Goal: Find specific page/section: Find specific page/section

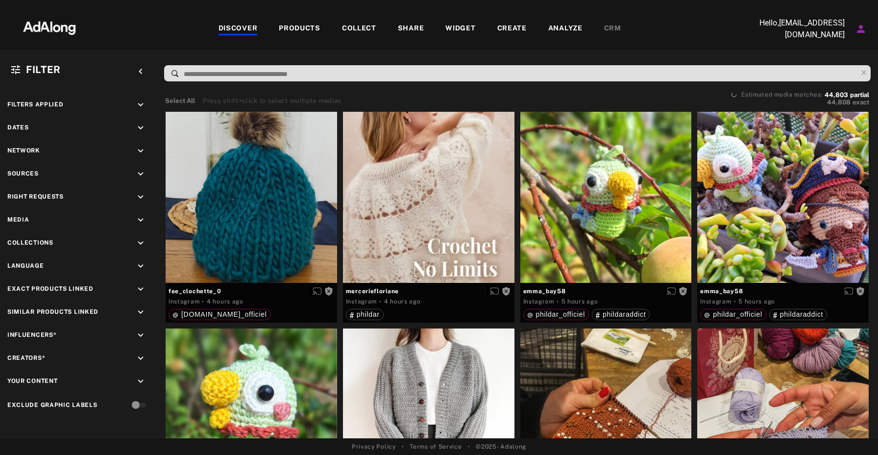
click at [70, 29] on img at bounding box center [49, 26] width 86 height 29
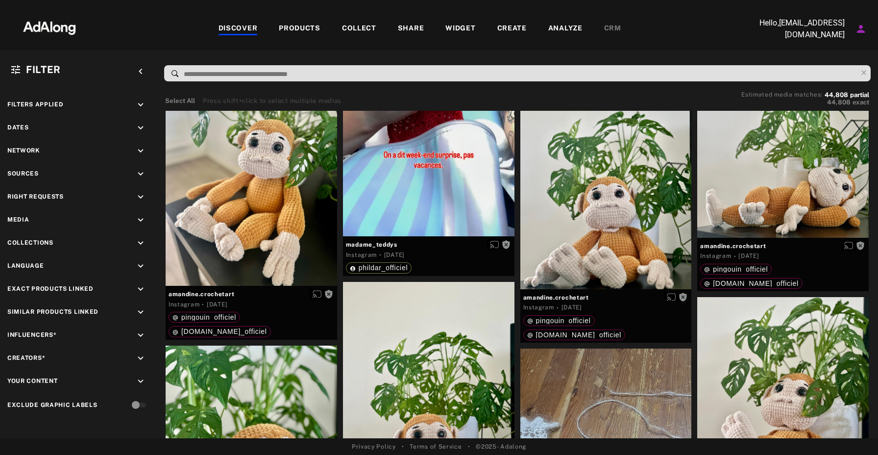
scroll to position [5232, 0]
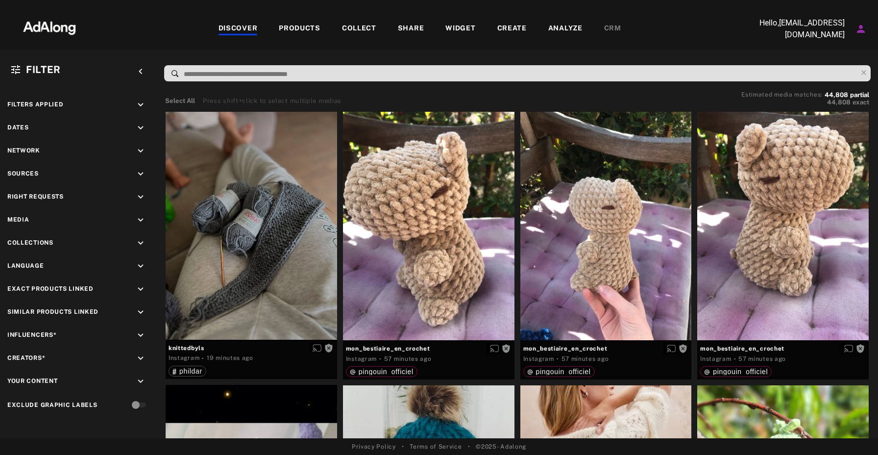
click at [371, 21] on div "DISCOVER PRODUCTS COLLECT SHARE WIDGET CREATE ANALYZE CRM" at bounding box center [420, 28] width 654 height 33
click at [367, 27] on div "COLLECT" at bounding box center [359, 29] width 34 height 12
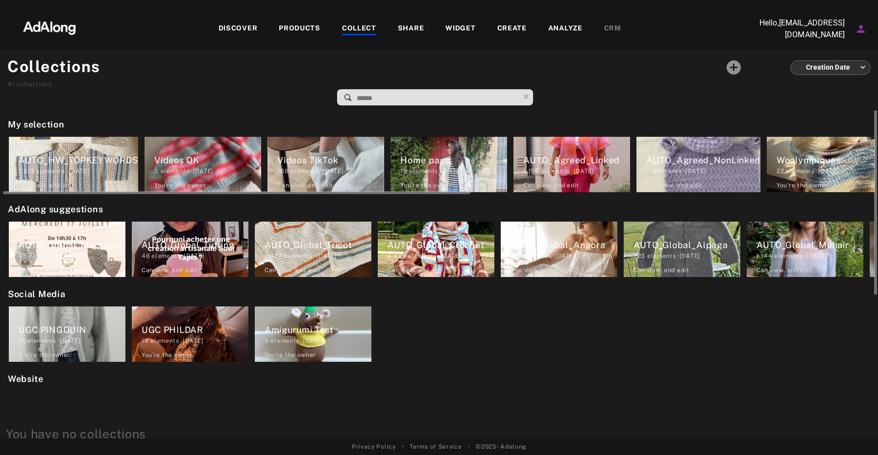
click at [657, 150] on div "AUTO_Agreed_NonLinked elements · 2024.09.20 Can view , and edit" at bounding box center [698, 164] width 124 height 55
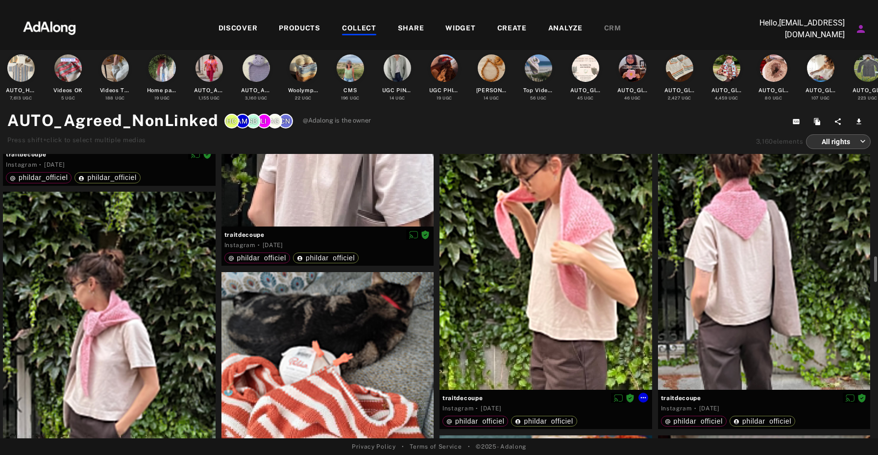
scroll to position [1616, 0]
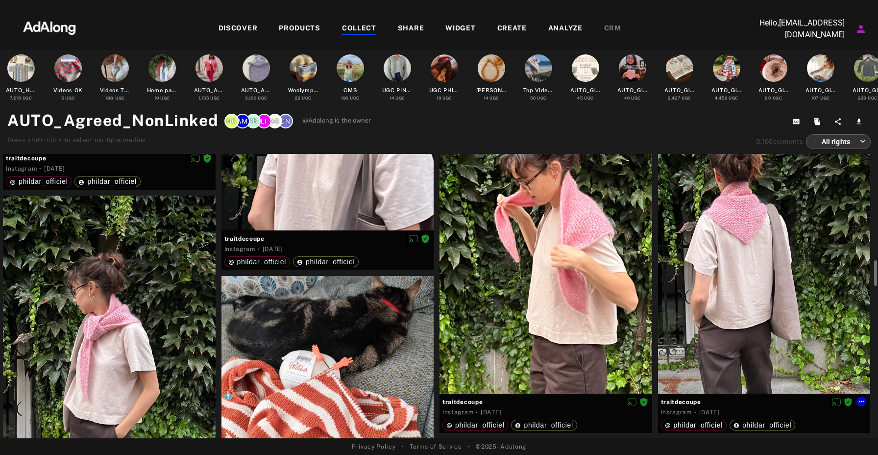
click at [736, 242] on div at bounding box center [764, 251] width 213 height 283
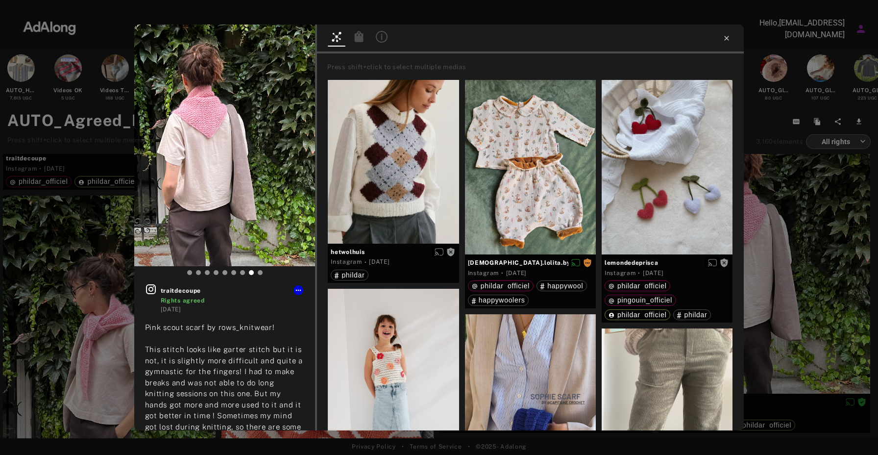
click at [724, 36] on icon at bounding box center [727, 38] width 8 height 8
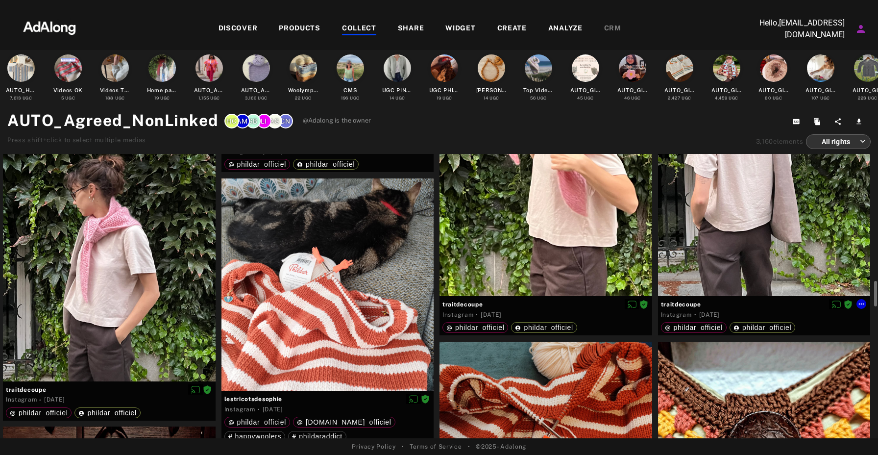
scroll to position [1726, 0]
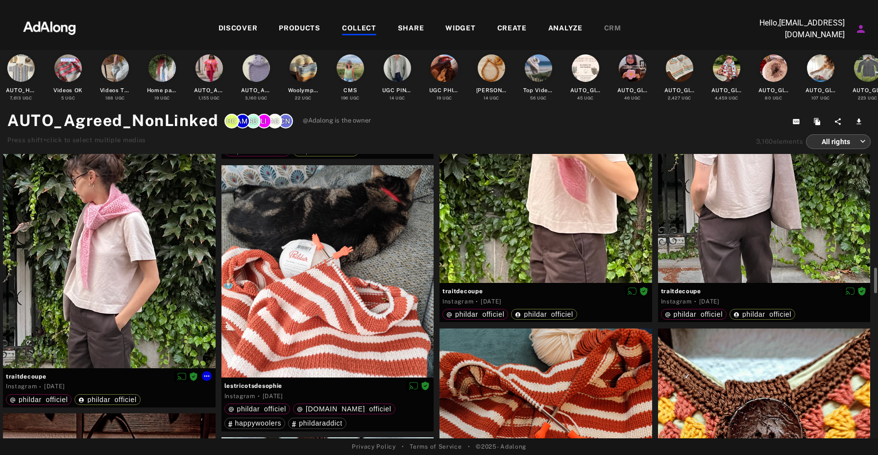
click at [149, 202] on div at bounding box center [109, 226] width 213 height 283
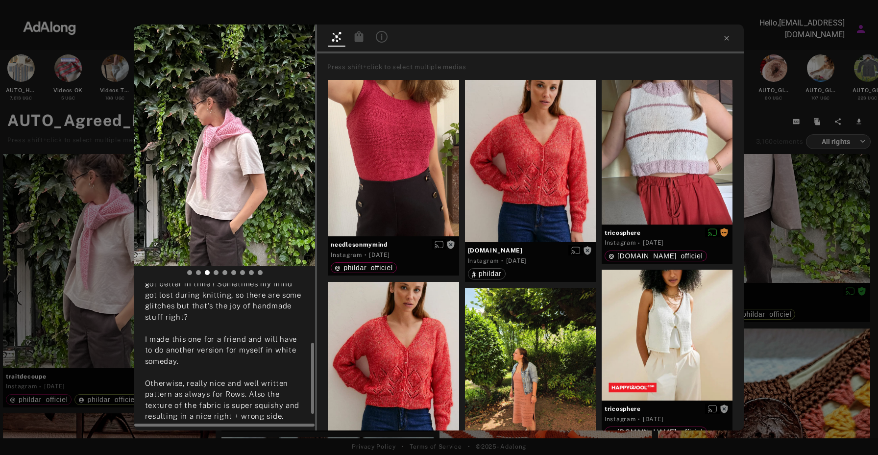
scroll to position [156, 0]
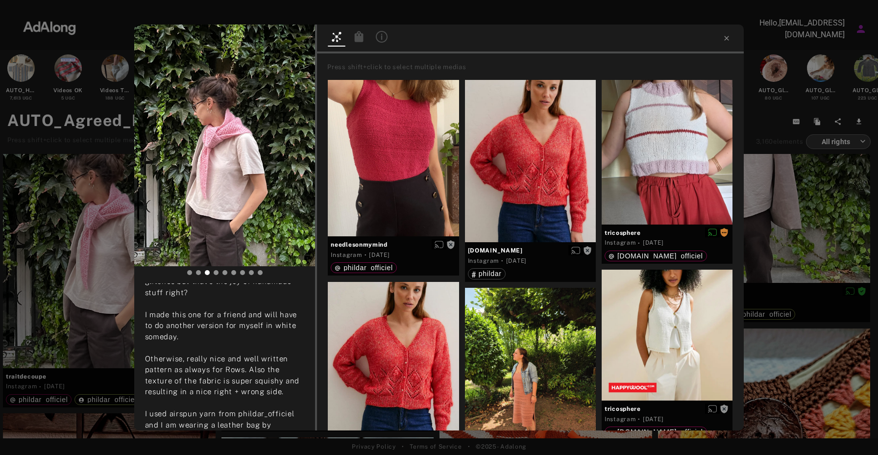
click at [359, 36] on icon at bounding box center [359, 36] width 9 height 11
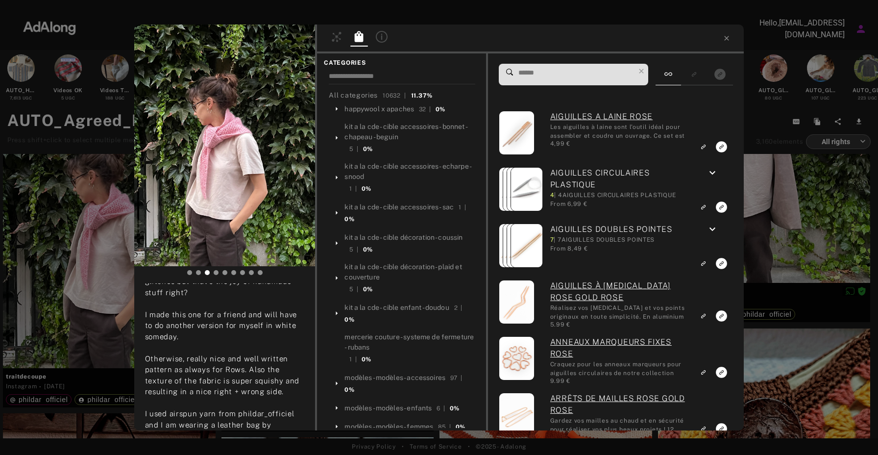
click at [558, 78] on input at bounding box center [576, 72] width 118 height 13
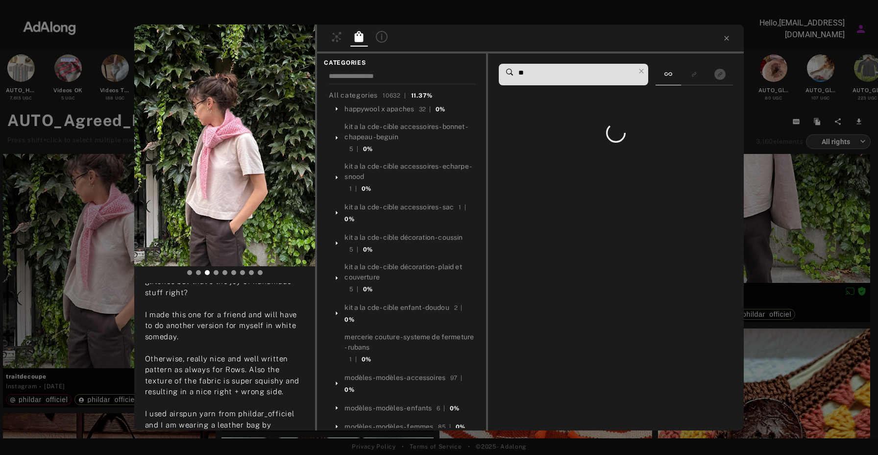
type input "*"
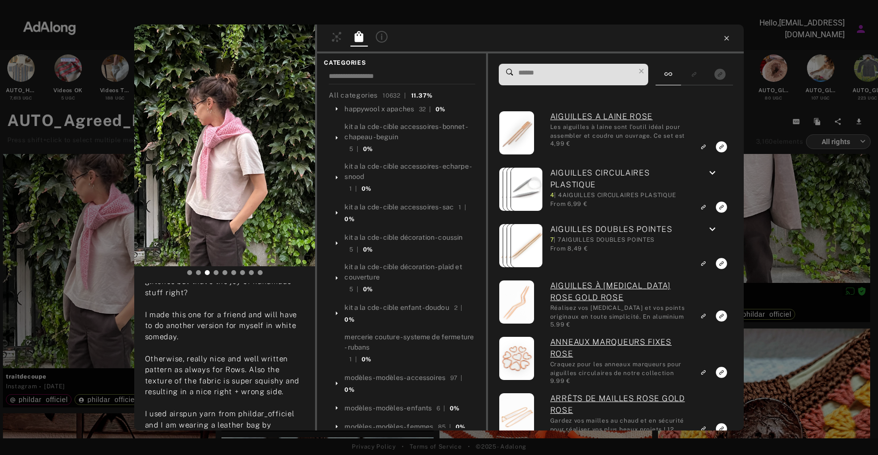
click at [728, 37] on icon at bounding box center [727, 38] width 8 height 8
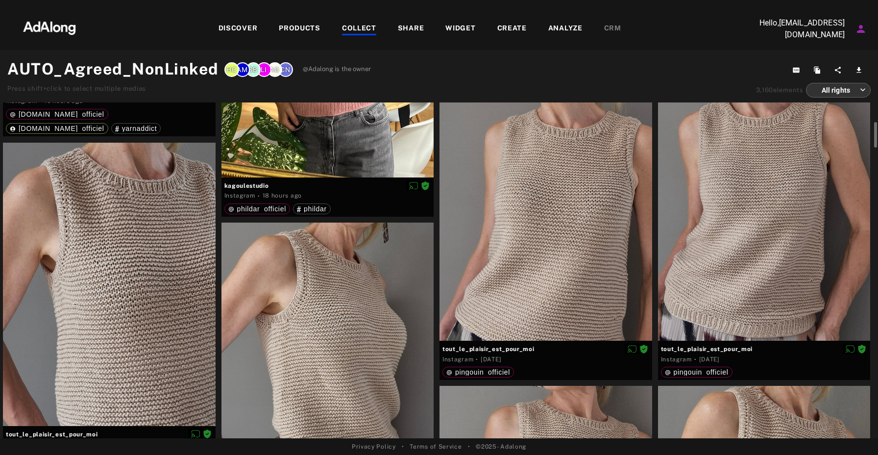
scroll to position [302, 0]
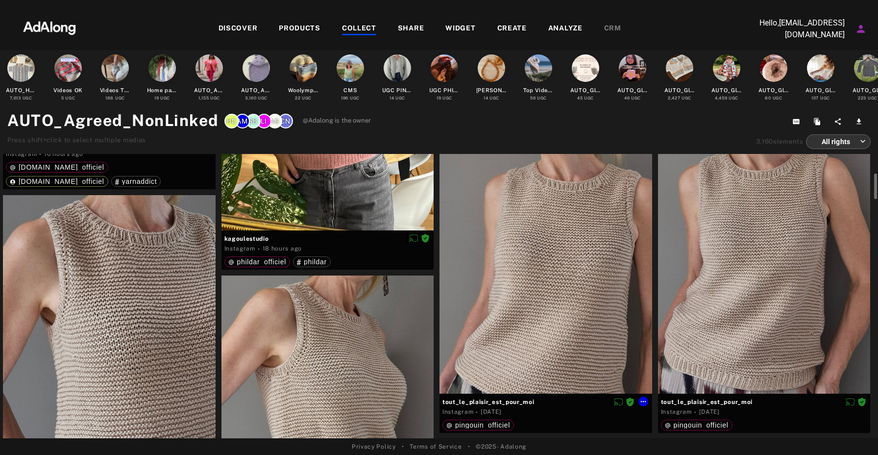
click at [589, 225] on div at bounding box center [545, 251] width 213 height 283
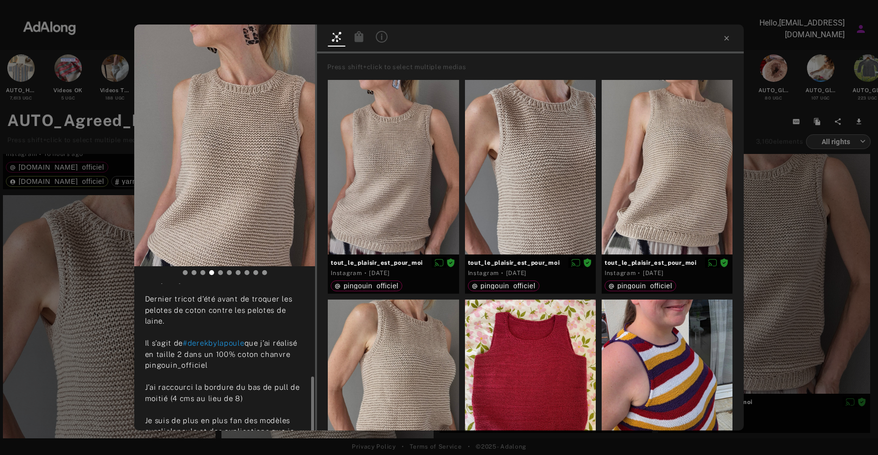
scroll to position [76, 0]
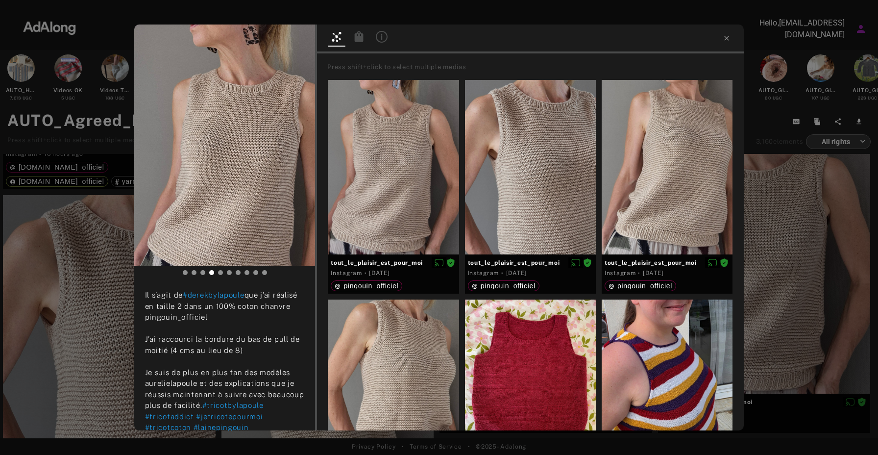
drag, startPoint x: 362, startPoint y: 36, endPoint x: 391, endPoint y: 45, distance: 30.7
click at [362, 36] on icon at bounding box center [359, 36] width 9 height 11
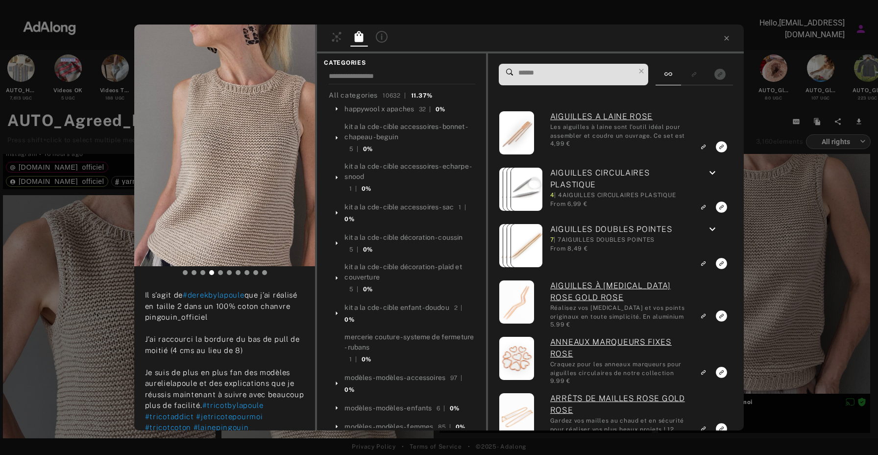
click at [533, 75] on input at bounding box center [576, 72] width 118 height 13
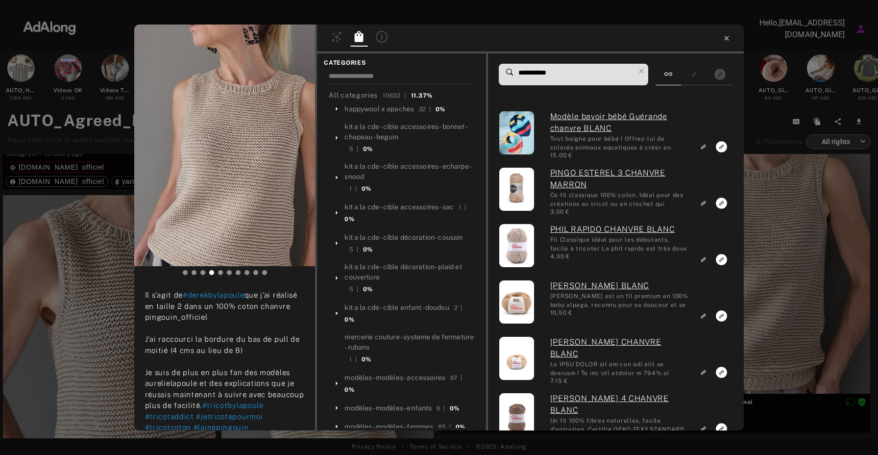
type input "**********"
click at [726, 38] on icon at bounding box center [726, 38] width 4 height 4
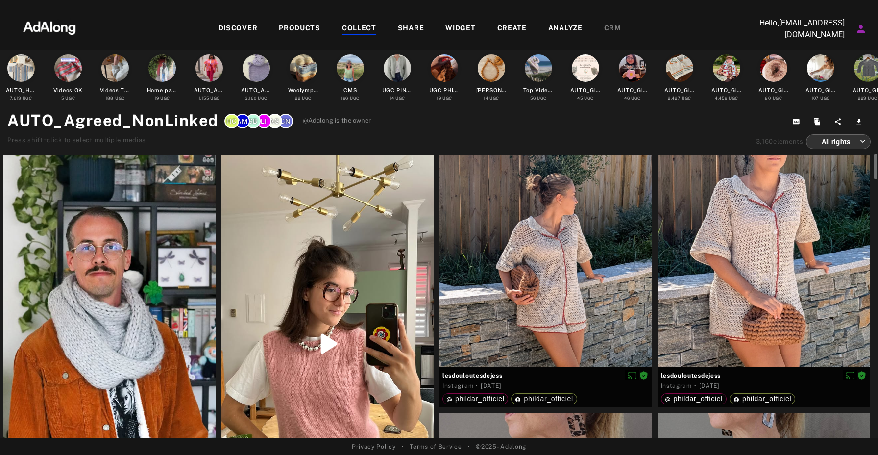
click at [347, 284] on div at bounding box center [327, 344] width 213 height 378
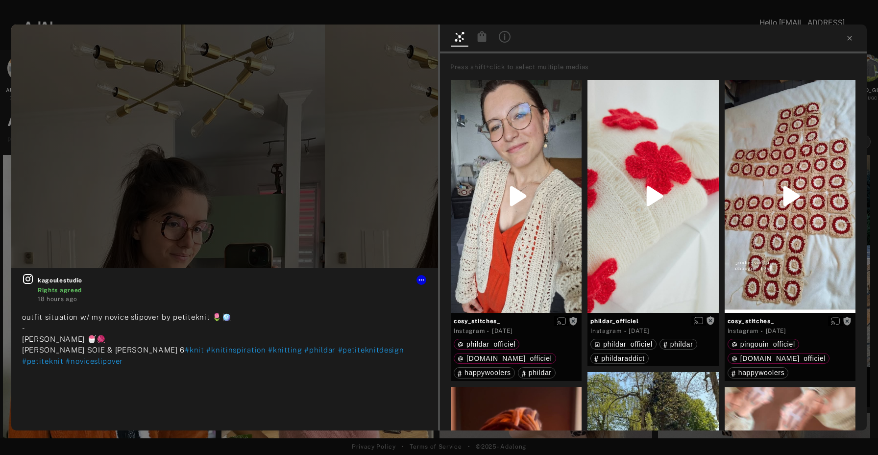
click at [481, 38] on icon at bounding box center [482, 36] width 9 height 11
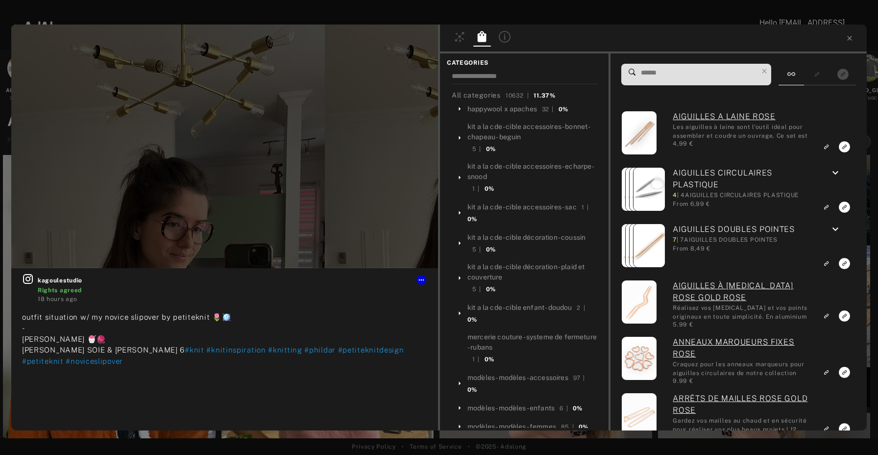
click at [666, 79] on input at bounding box center [699, 72] width 118 height 13
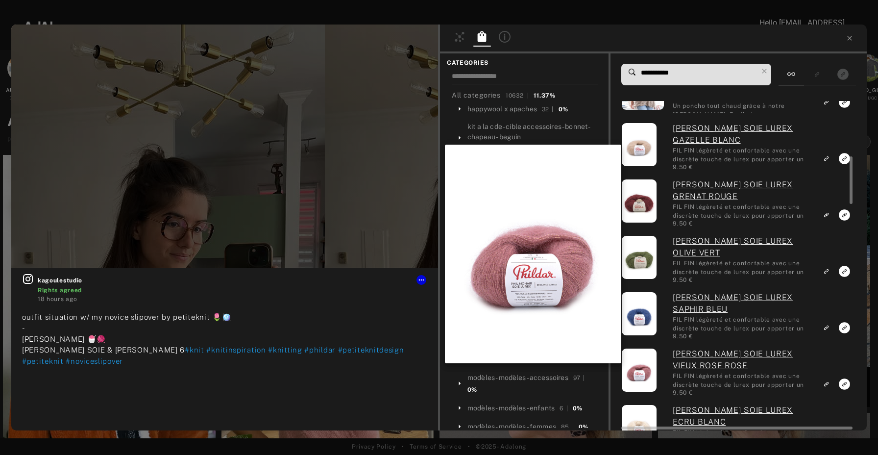
scroll to position [385, 0]
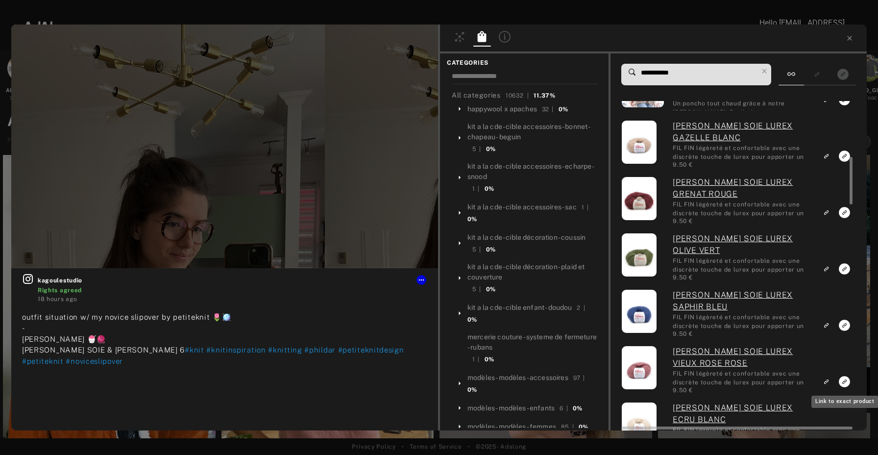
click at [843, 381] on icon "Link to exact product" at bounding box center [844, 381] width 11 height 11
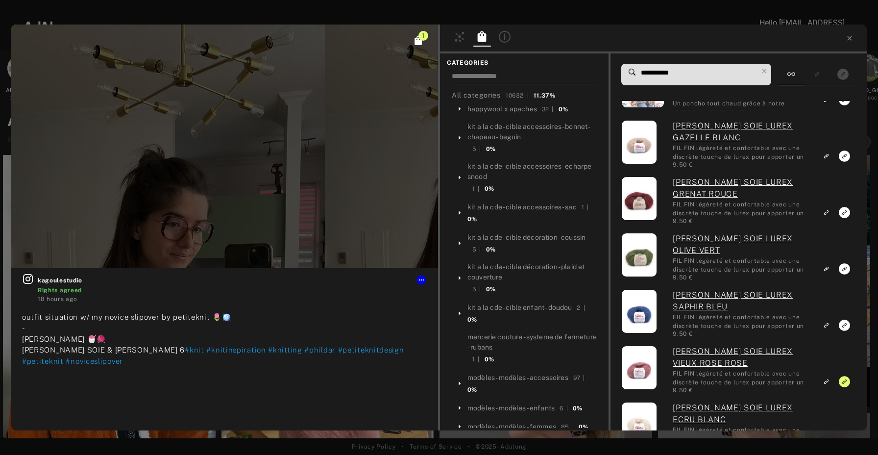
click at [691, 74] on input "**********" at bounding box center [699, 72] width 118 height 13
drag, startPoint x: 695, startPoint y: 74, endPoint x: 621, endPoint y: 74, distance: 74.0
click at [621, 74] on div "**********" at bounding box center [738, 241] width 256 height 377
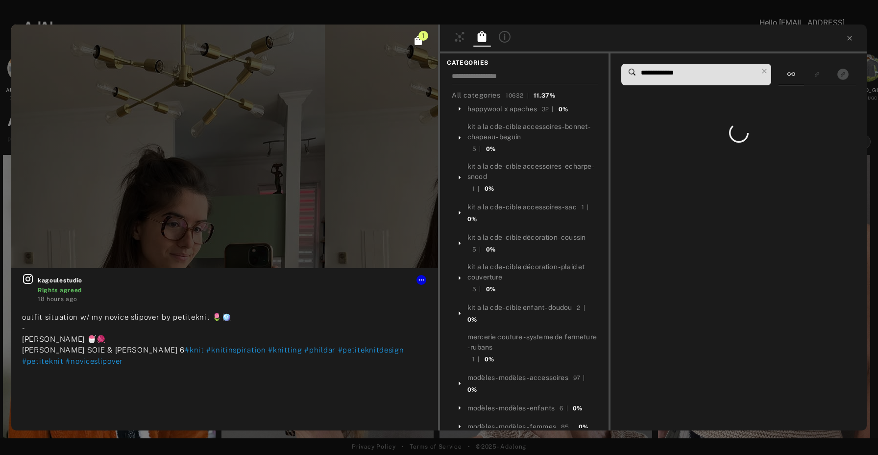
scroll to position [0, 0]
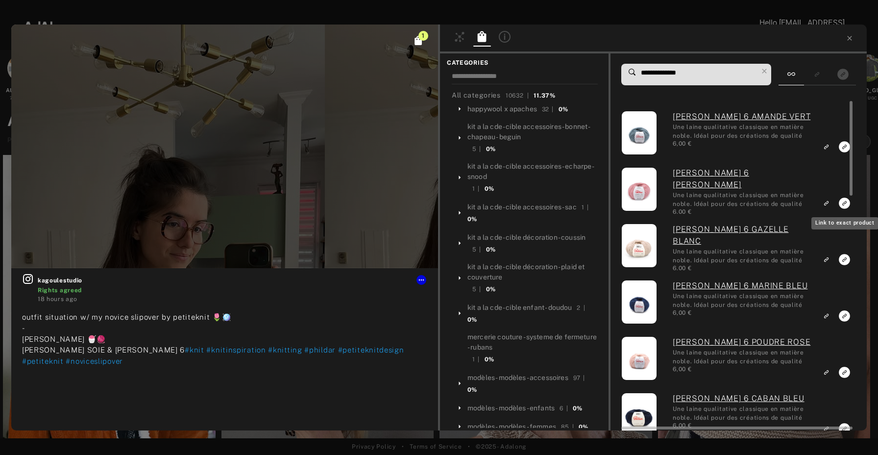
type input "**********"
click at [843, 201] on icon "Link to exact product" at bounding box center [844, 202] width 11 height 11
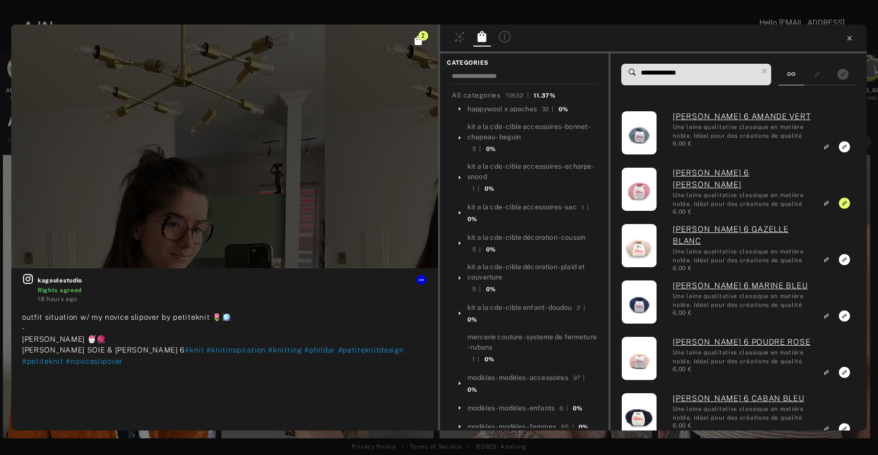
click at [851, 40] on icon at bounding box center [849, 38] width 8 height 8
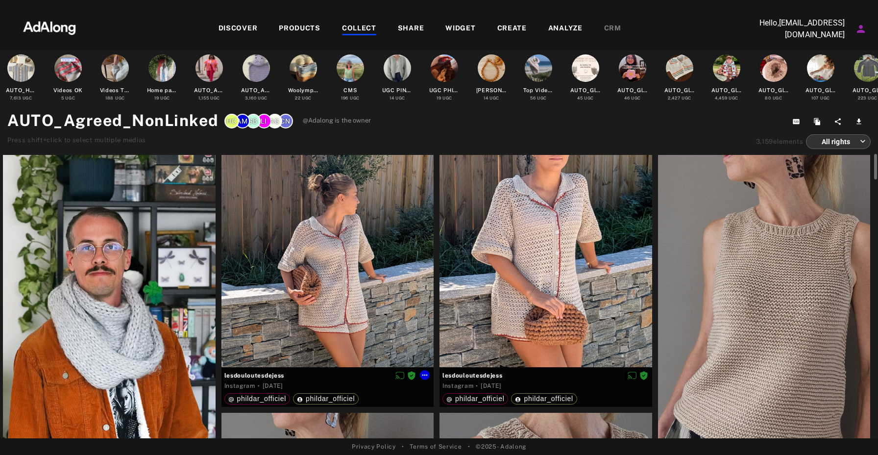
click at [368, 217] on div at bounding box center [327, 261] width 213 height 213
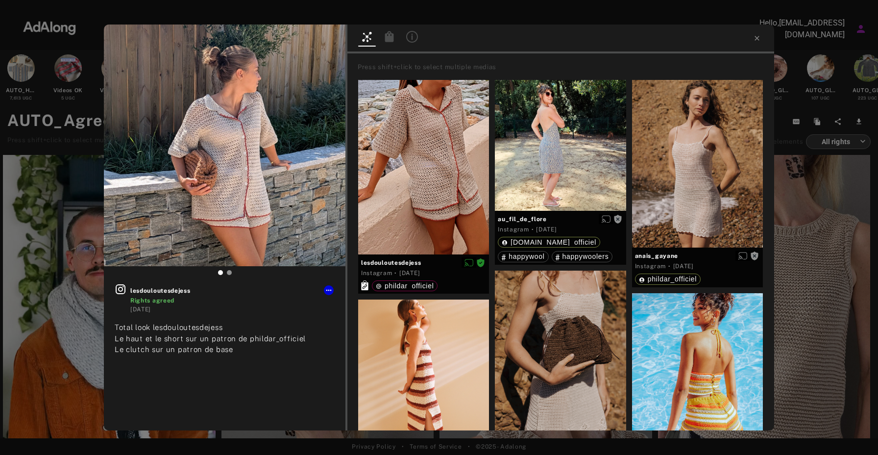
click at [393, 39] on icon at bounding box center [389, 36] width 9 height 11
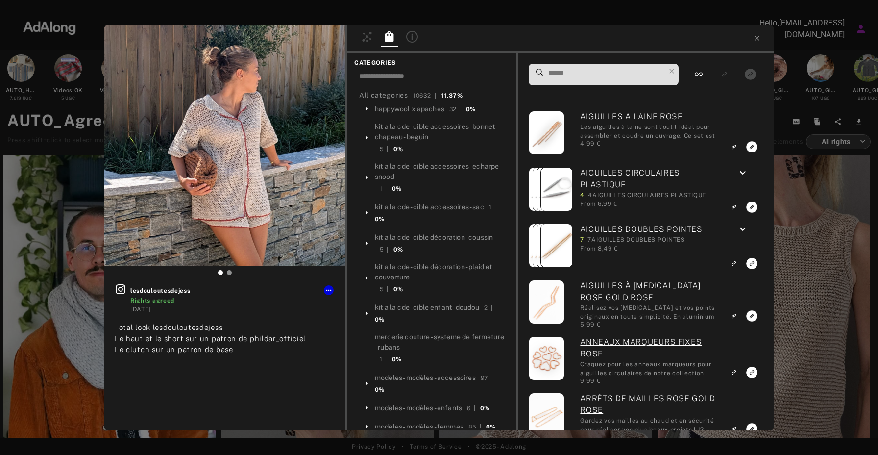
click at [570, 77] on input at bounding box center [606, 72] width 118 height 13
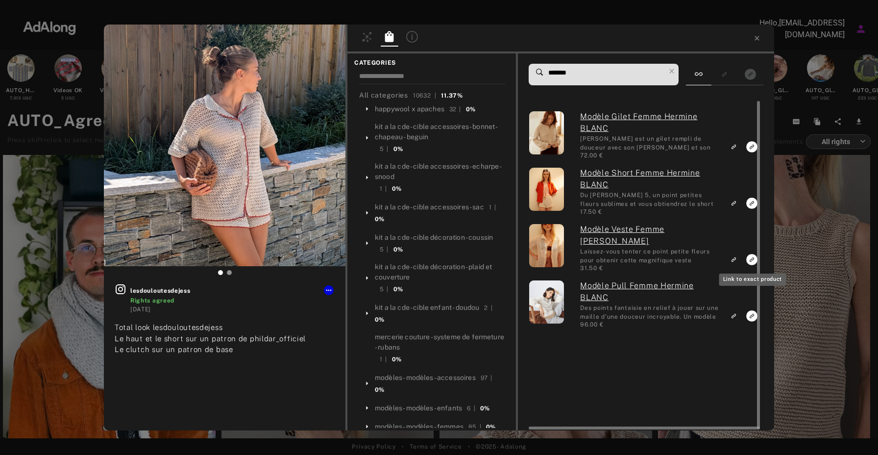
type input "*******"
click at [750, 258] on icon "Link to exact product" at bounding box center [751, 259] width 11 height 11
click at [751, 207] on icon "Link to exact product" at bounding box center [751, 202] width 11 height 11
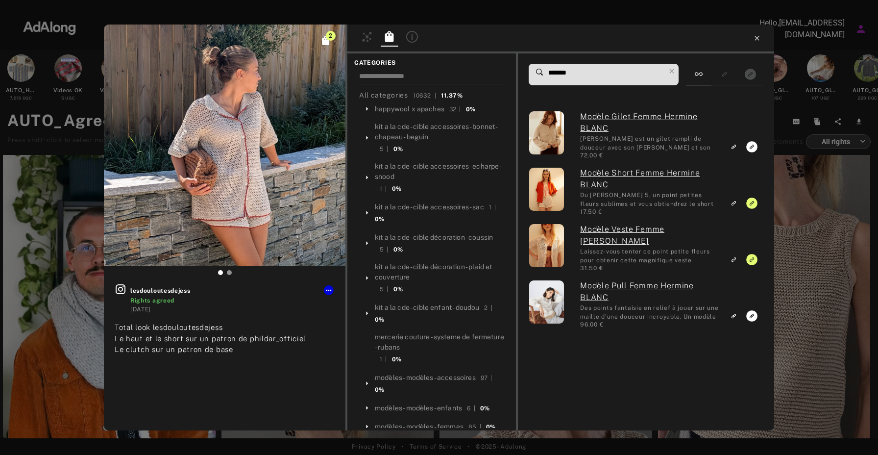
click at [755, 37] on icon at bounding box center [757, 38] width 8 height 8
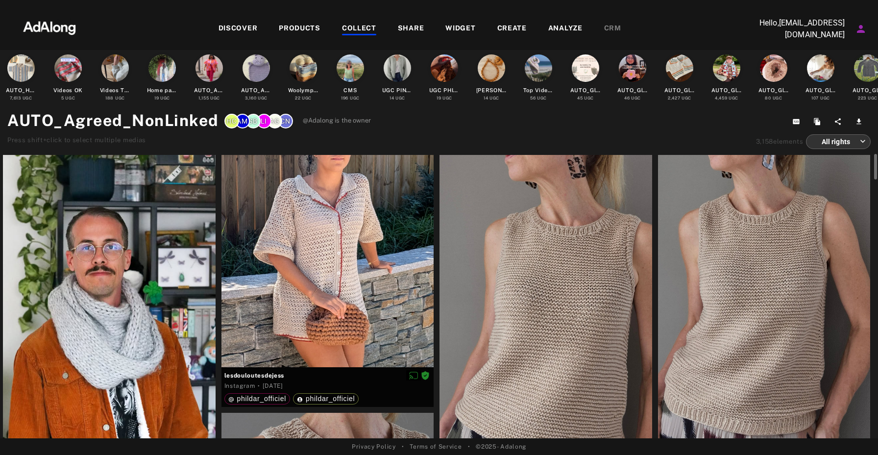
click at [120, 286] on div at bounding box center [109, 296] width 213 height 283
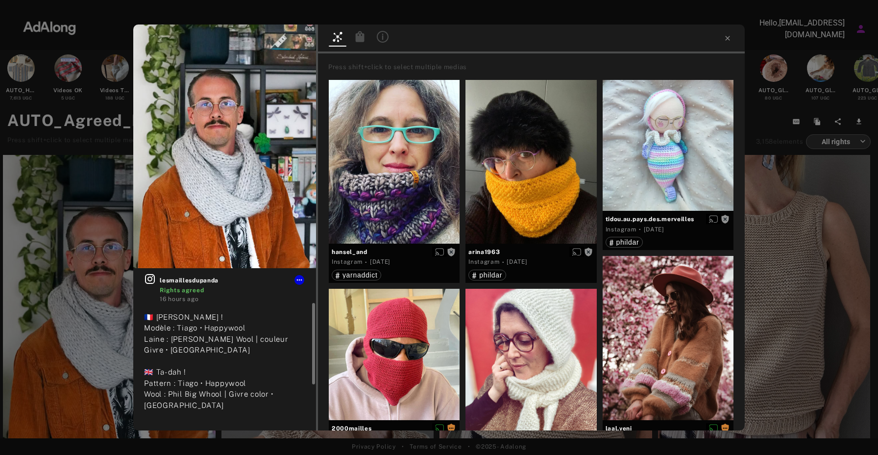
scroll to position [27, 0]
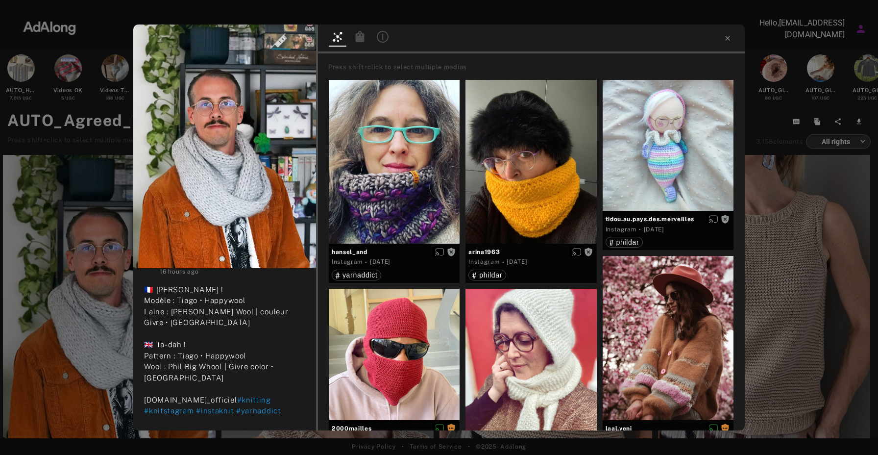
click at [358, 35] on icon at bounding box center [360, 37] width 12 height 12
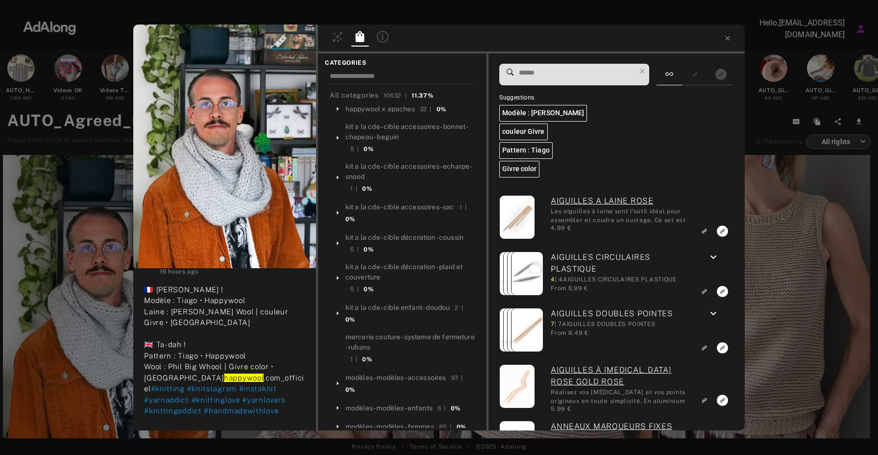
click at [544, 74] on input at bounding box center [577, 72] width 118 height 13
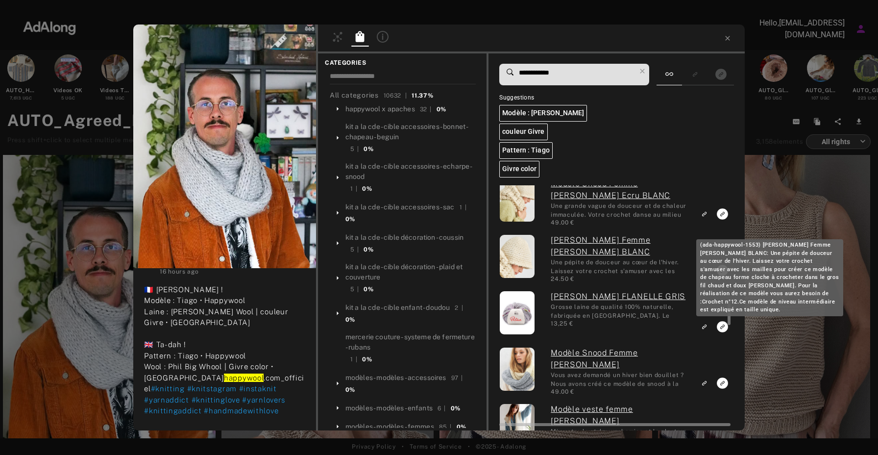
scroll to position [1087, 0]
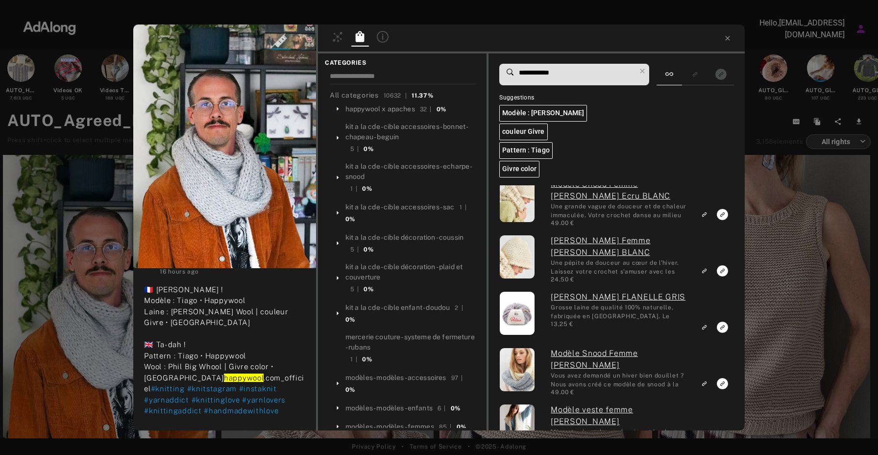
drag, startPoint x: 531, startPoint y: 70, endPoint x: 497, endPoint y: 69, distance: 33.8
click at [497, 69] on div "**********" at bounding box center [616, 241] width 256 height 377
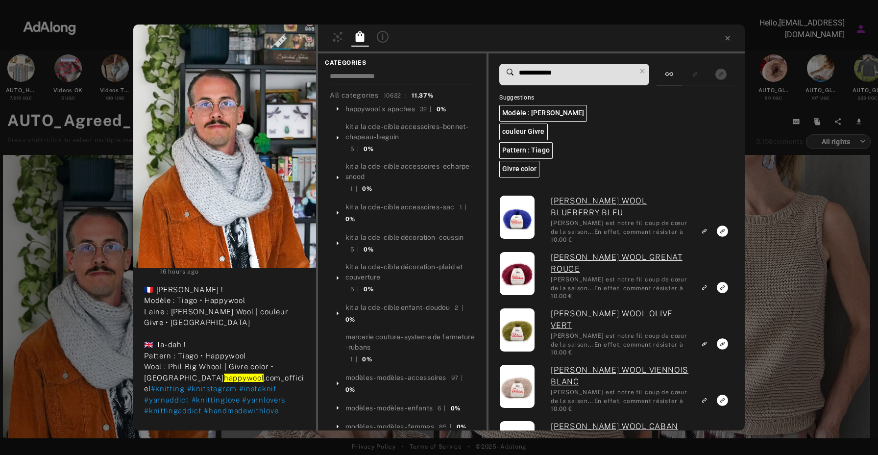
click at [576, 72] on input "**********" at bounding box center [577, 72] width 118 height 13
click at [531, 132] on h6 "couleur Givre" at bounding box center [523, 131] width 48 height 17
type input "**********"
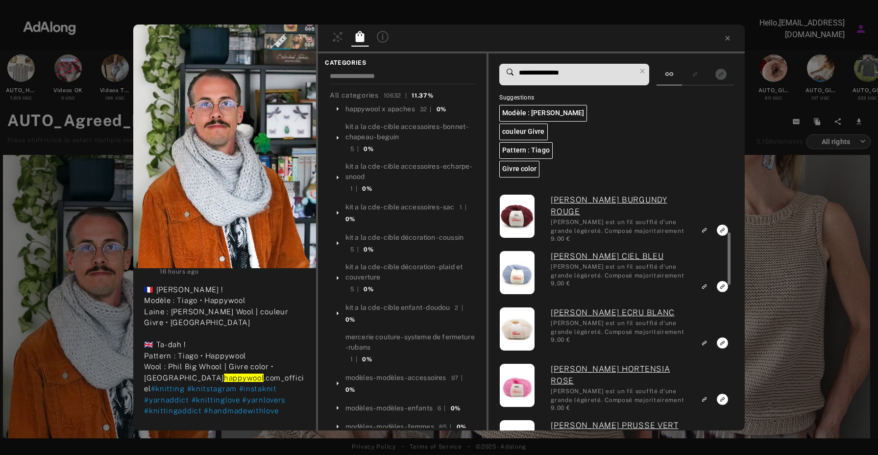
scroll to position [179, 0]
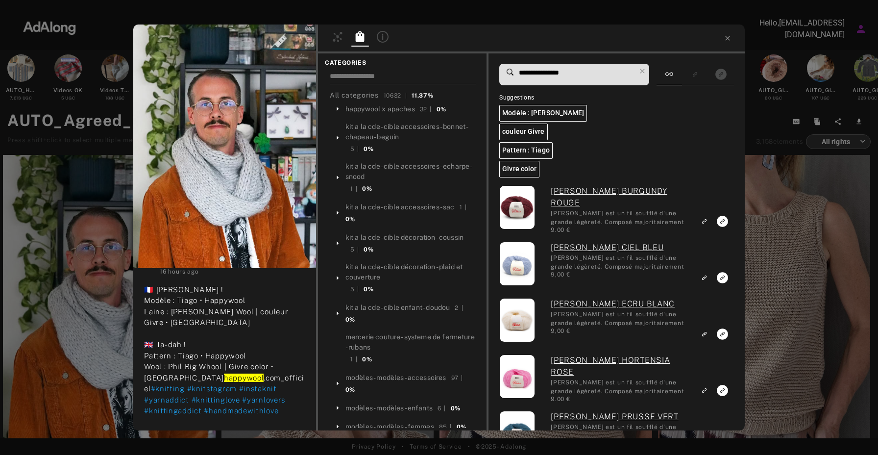
click at [545, 73] on input "**********" at bounding box center [577, 72] width 118 height 13
drag, startPoint x: 578, startPoint y: 72, endPoint x: 495, endPoint y: 72, distance: 82.8
click at [495, 72] on div "**********" at bounding box center [616, 241] width 256 height 377
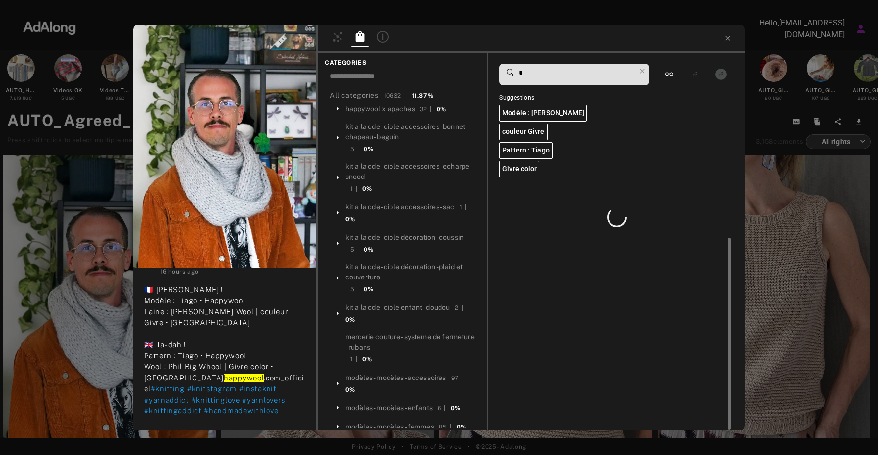
scroll to position [0, 0]
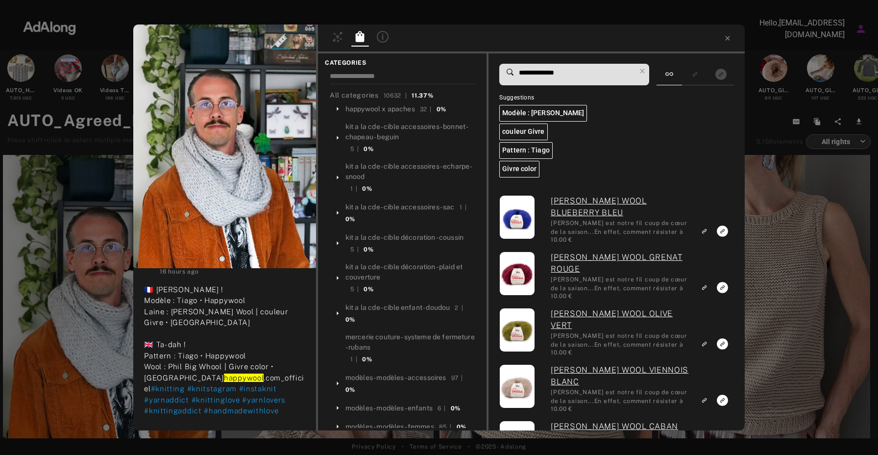
type input "**********"
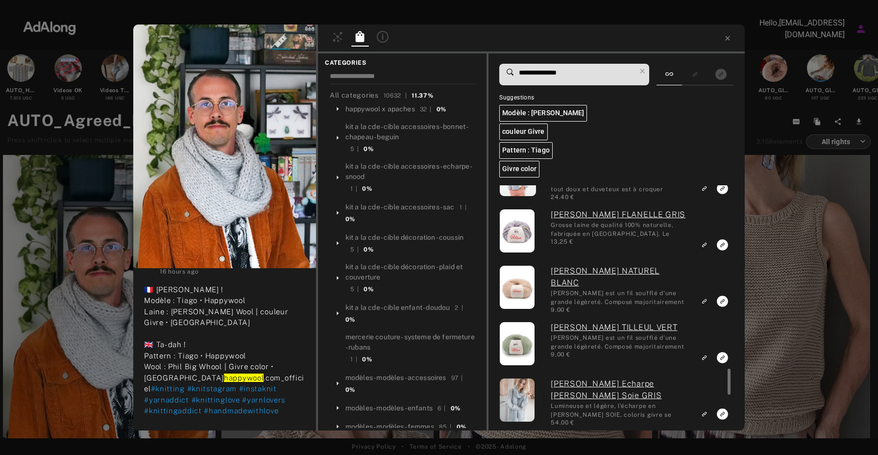
scroll to position [1555, 0]
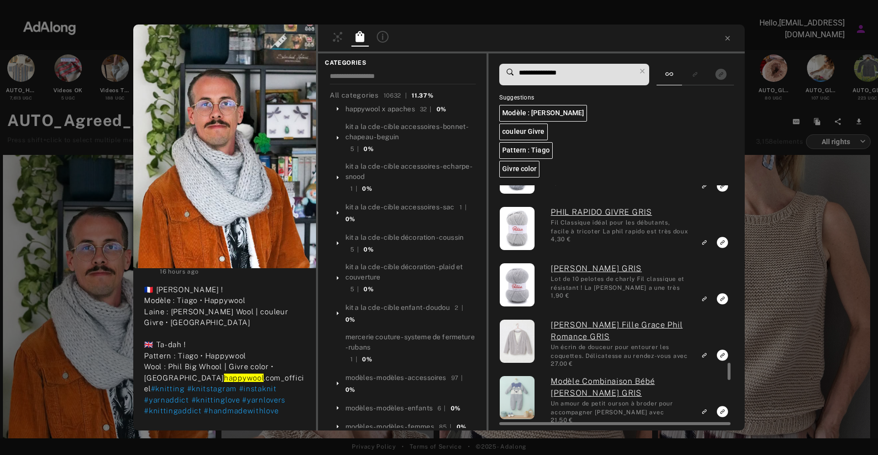
scroll to position [2524, 0]
type input "**********"
click at [90, 74] on div "lesmaillesdupanda Rights agreed 16 hours ago 🇨🇵 Tada ! Modèle : Tiago • Happywo…" at bounding box center [439, 227] width 878 height 455
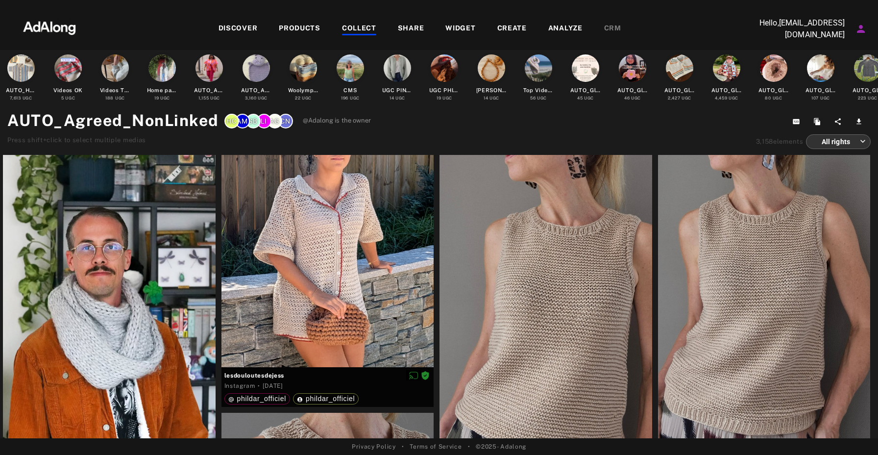
click at [362, 28] on div "COLLECT" at bounding box center [359, 29] width 34 height 12
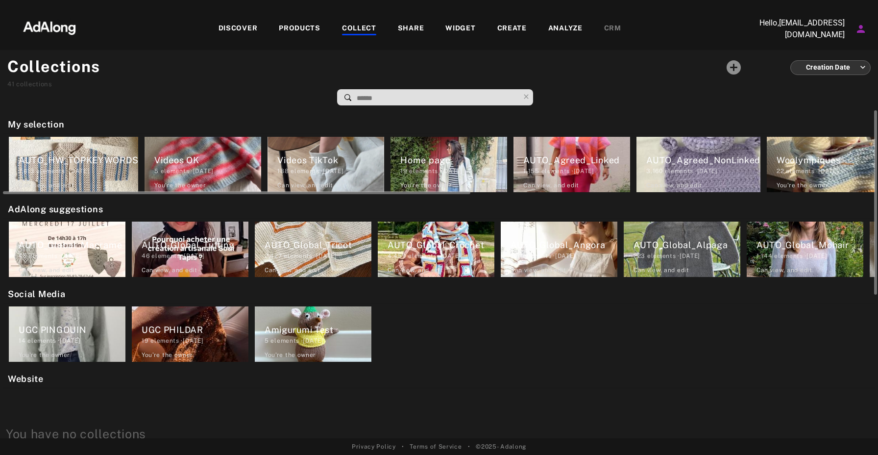
click at [547, 166] on div "AUTO_Agreed_Linked" at bounding box center [576, 159] width 107 height 13
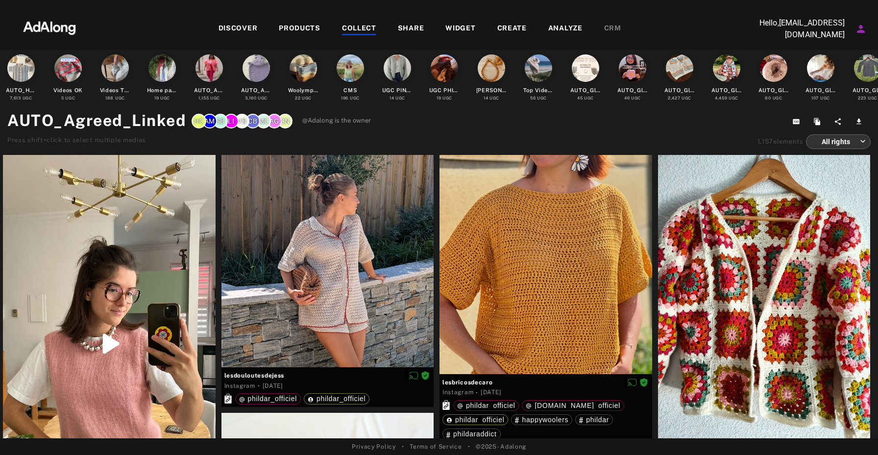
click at [363, 26] on div "COLLECT" at bounding box center [359, 29] width 34 height 12
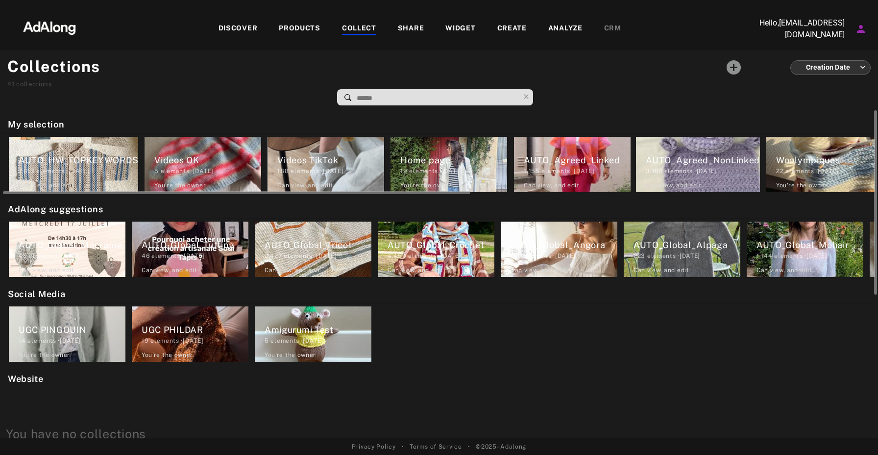
click at [582, 165] on div "AUTO_HW_TOPKEYWORDS 7,613 elements · 2025.04.24 Can view , and edit Videos OK 5…" at bounding box center [439, 164] width 872 height 61
click at [689, 164] on div "AUTO_Agreed_NonLinked" at bounding box center [703, 159] width 114 height 13
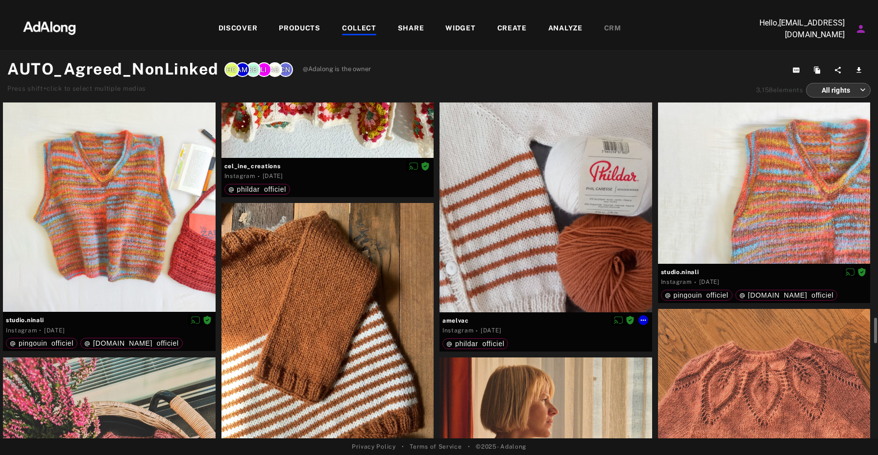
scroll to position [3170, 0]
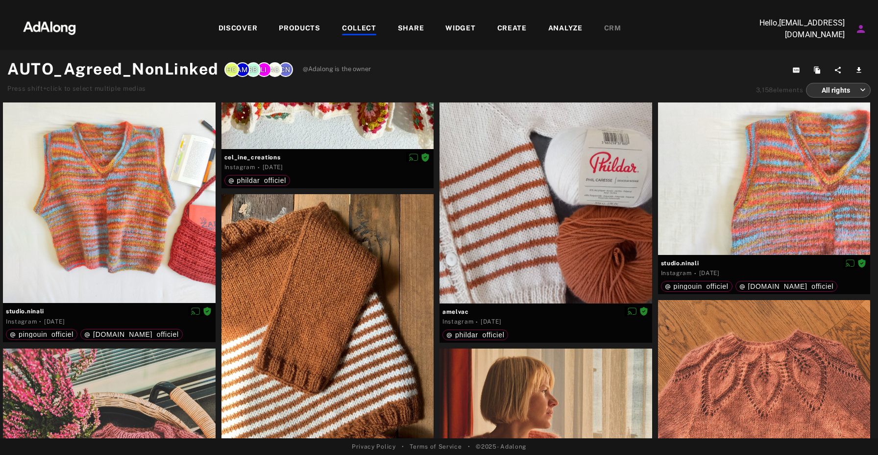
click at [242, 28] on div "DISCOVER" at bounding box center [237, 29] width 39 height 12
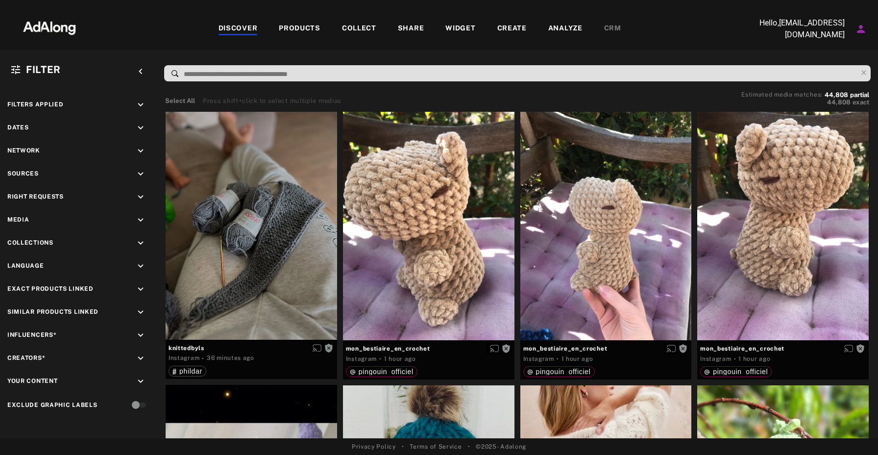
click at [246, 27] on div "DISCOVER" at bounding box center [237, 29] width 39 height 12
